Goal: Information Seeking & Learning: Learn about a topic

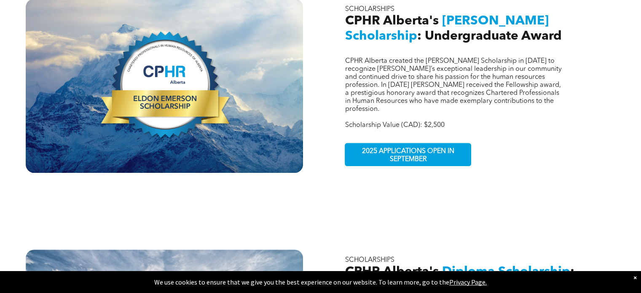
scroll to position [337, 0]
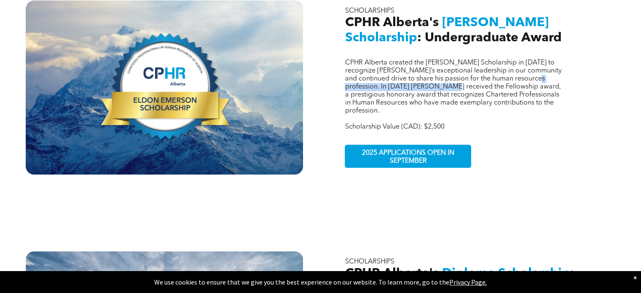
drag, startPoint x: 369, startPoint y: 81, endPoint x: 480, endPoint y: 80, distance: 111.2
click at [480, 80] on span "CPHR Alberta created the [PERSON_NAME] Scholarship in [DATE] to recognize [PERS…" at bounding box center [453, 86] width 217 height 55
click at [480, 80] on span "CPHR Alberta created the Eldon Emerson Scholarship in 2021 to recognize Eldon’s…" at bounding box center [453, 86] width 217 height 55
click at [418, 80] on span "CPHR Alberta created the Eldon Emerson Scholarship in 2021 to recognize Eldon’s…" at bounding box center [453, 86] width 217 height 55
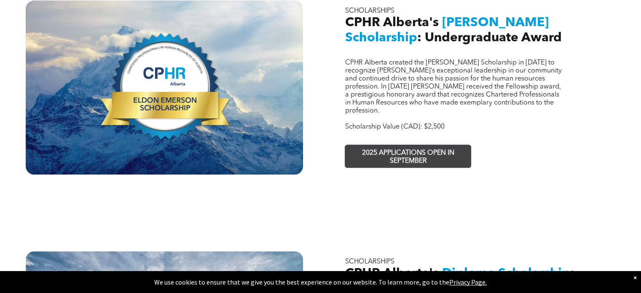
click at [410, 145] on span "2025 APPLICATIONS OPEN IN SEPTEMBER" at bounding box center [407, 157] width 123 height 24
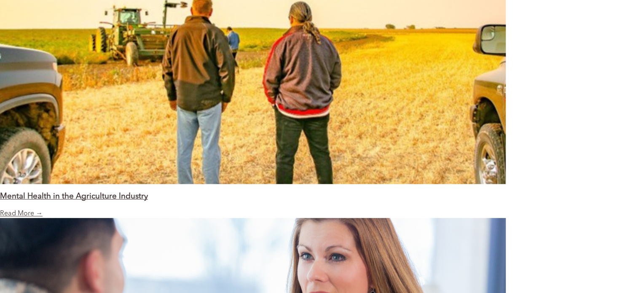
scroll to position [1011, 0]
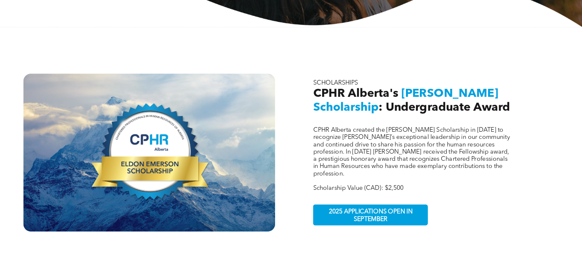
scroll to position [253, 0]
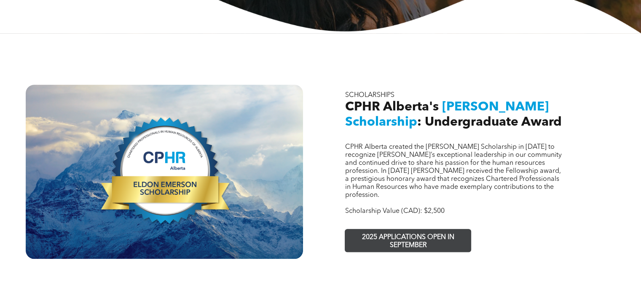
click at [404, 229] on span "2025 APPLICATIONS OPEN IN SEPTEMBER" at bounding box center [407, 241] width 123 height 24
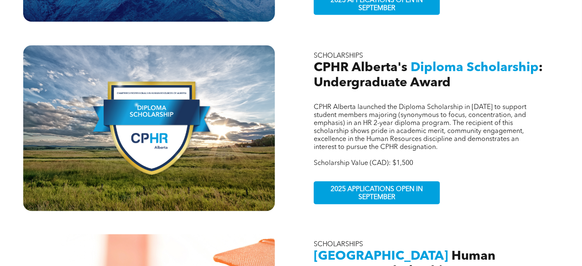
scroll to position [444, 0]
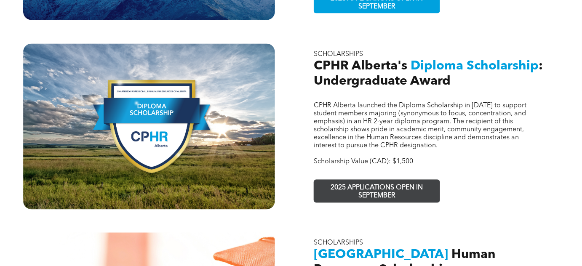
click at [366, 180] on span "2025 APPLICATIONS OPEN IN SEPTEMBER" at bounding box center [377, 192] width 123 height 24
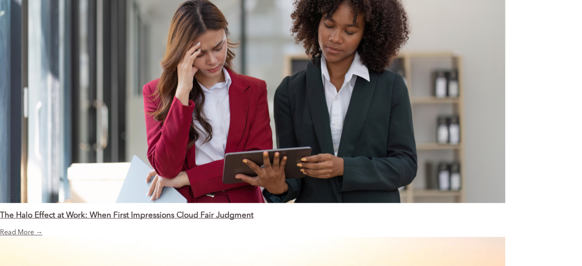
scroll to position [689, 0]
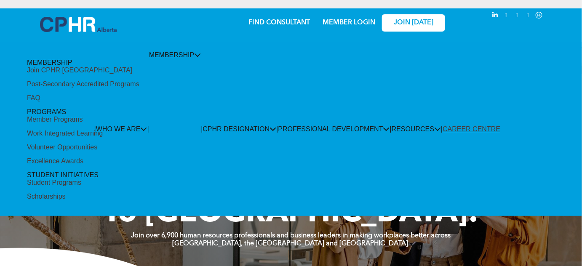
click at [66, 193] on div "Scholarships" at bounding box center [46, 197] width 39 height 8
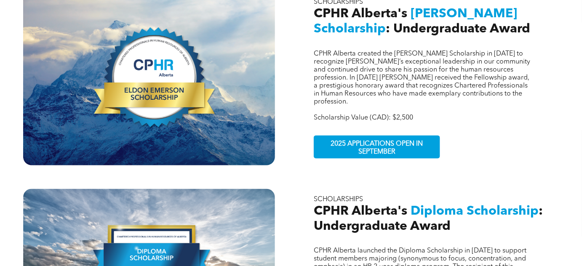
scroll to position [306, 0]
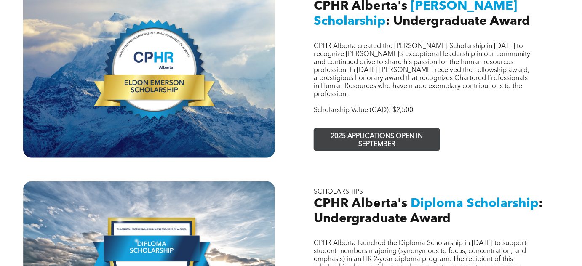
click at [364, 128] on span "2025 APPLICATIONS OPEN IN SEPTEMBER" at bounding box center [377, 140] width 123 height 24
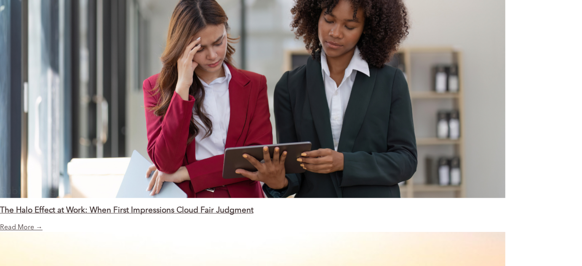
scroll to position [804, 0]
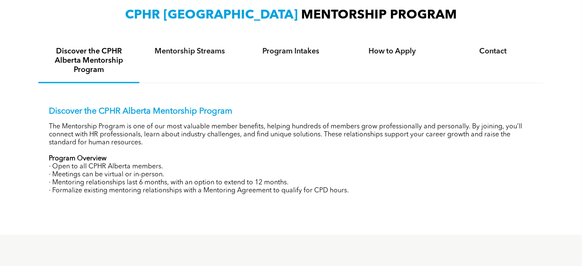
scroll to position [306, 0]
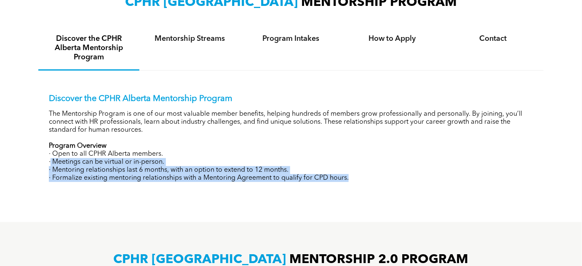
drag, startPoint x: 50, startPoint y: 163, endPoint x: 383, endPoint y: 174, distance: 333.5
click at [383, 174] on div "Discover the CPHR Alberta Mentorship Program The Mentorship Program is one of o…" at bounding box center [291, 138] width 485 height 88
click at [384, 174] on p "· Formalize existing mentoring relationships with a Mentoring Agreement to qual…" at bounding box center [291, 178] width 485 height 8
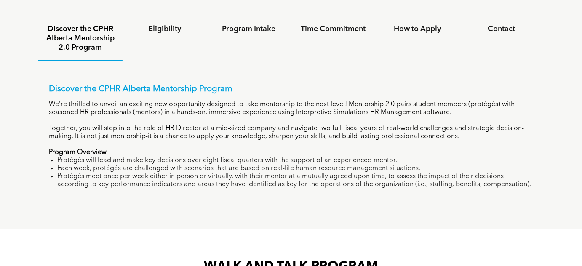
scroll to position [574, 0]
click at [150, 43] on div "Eligibility" at bounding box center [165, 38] width 84 height 44
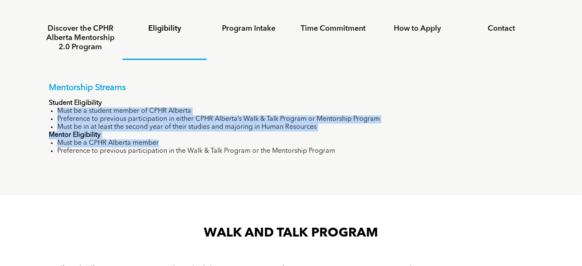
drag, startPoint x: 56, startPoint y: 110, endPoint x: 351, endPoint y: 143, distance: 295.9
click at [351, 143] on div "Mentorship Streams Student Eligibility Must be a student member of CPHR Alberta…" at bounding box center [291, 119] width 485 height 72
click at [351, 143] on li "Must be a CPHR Alberta member" at bounding box center [295, 143] width 476 height 8
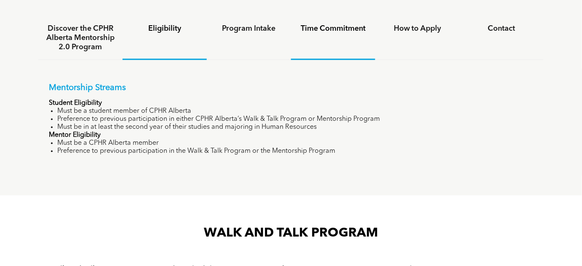
click at [318, 21] on div "Time Commitment" at bounding box center [333, 37] width 84 height 43
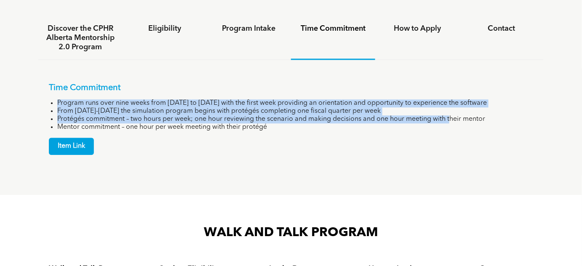
drag, startPoint x: 54, startPoint y: 100, endPoint x: 452, endPoint y: 115, distance: 398.8
click at [452, 115] on ul "Program runs over nine weeks from [DATE] to [DATE] with the first week providin…" at bounding box center [291, 115] width 485 height 32
click at [219, 121] on li "Protégés commitment – two hours per week; one hour reviewing the scenario and m…" at bounding box center [295, 119] width 476 height 8
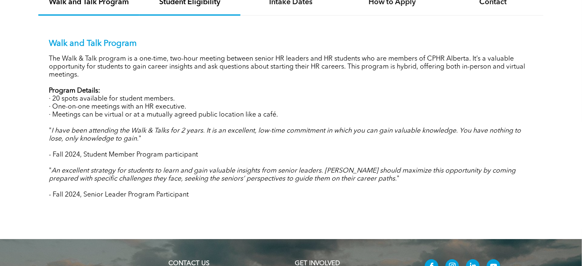
scroll to position [881, 0]
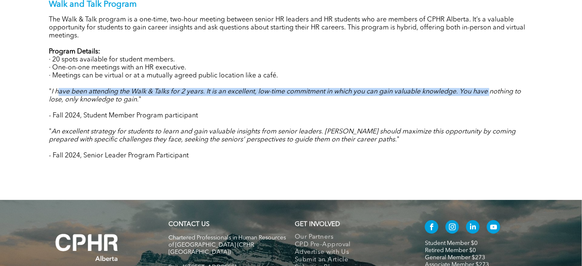
drag, startPoint x: 59, startPoint y: 91, endPoint x: 491, endPoint y: 88, distance: 432.7
click at [491, 88] on em "I have been attending the Walk & Talks for 2 years. It is an excellent, low-tim…" at bounding box center [285, 95] width 472 height 15
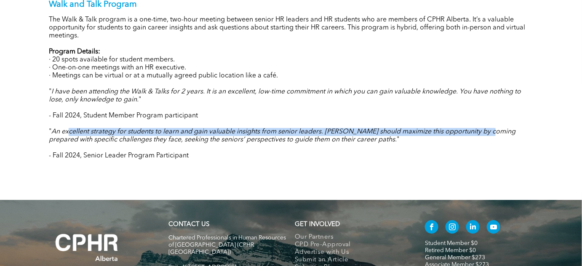
drag, startPoint x: 68, startPoint y: 128, endPoint x: 493, endPoint y: 126, distance: 424.7
click at [493, 128] on em "An excellent strategy for students to learn and gain valuable insights from sen…" at bounding box center [282, 135] width 467 height 15
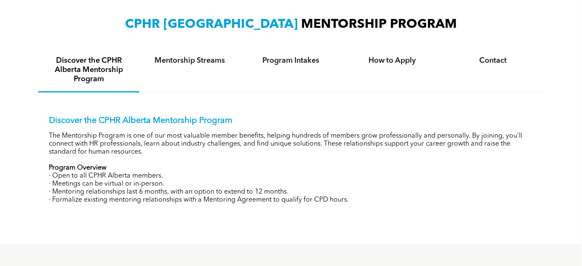
scroll to position [282, 0]
